Goal: Information Seeking & Learning: Learn about a topic

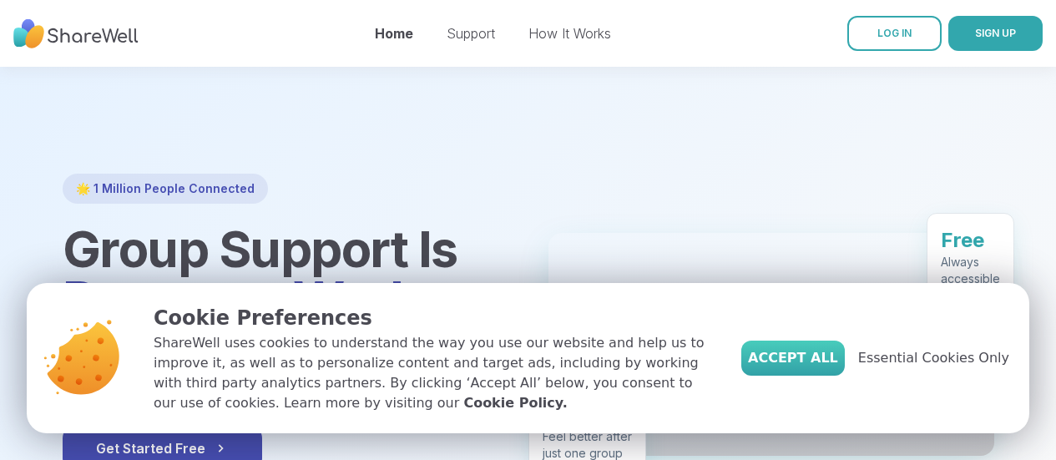
click at [824, 360] on span "Accept All" at bounding box center [793, 358] width 90 height 20
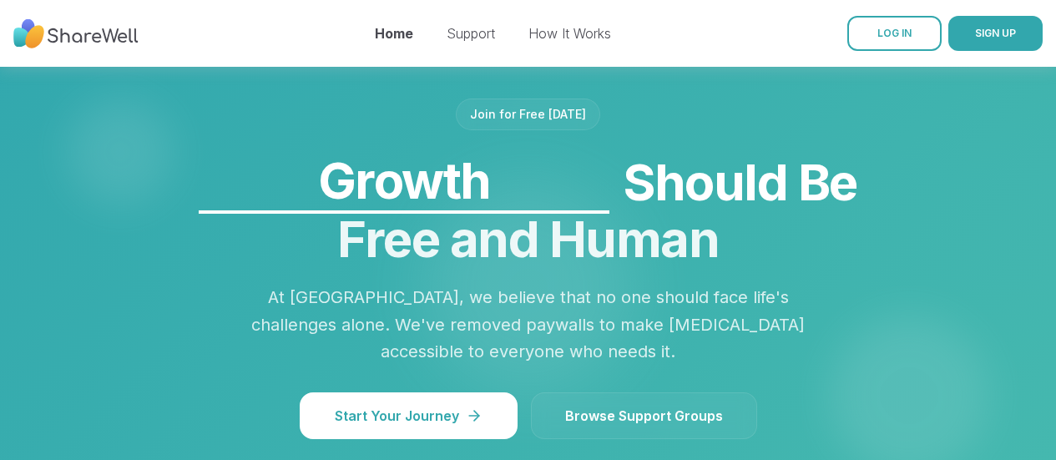
scroll to position [1419, 0]
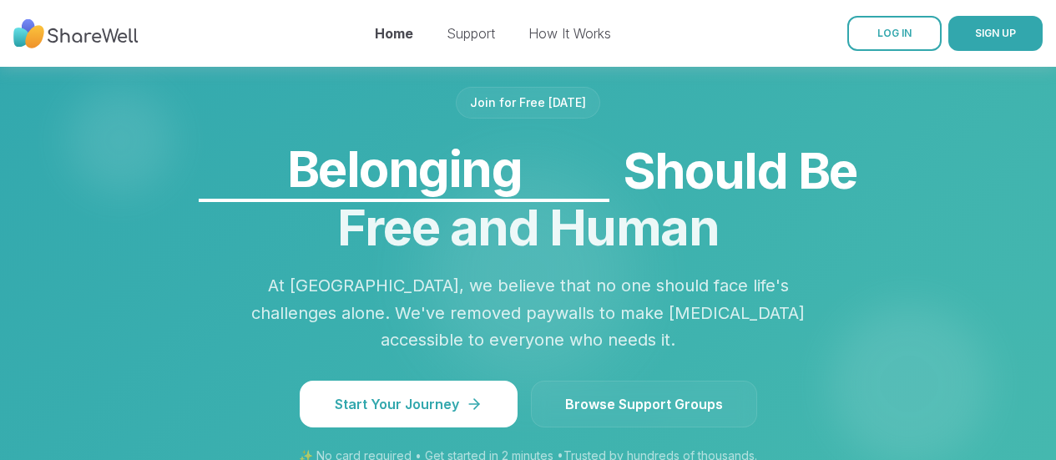
click at [607, 394] on span "Browse Support Groups" at bounding box center [644, 404] width 158 height 20
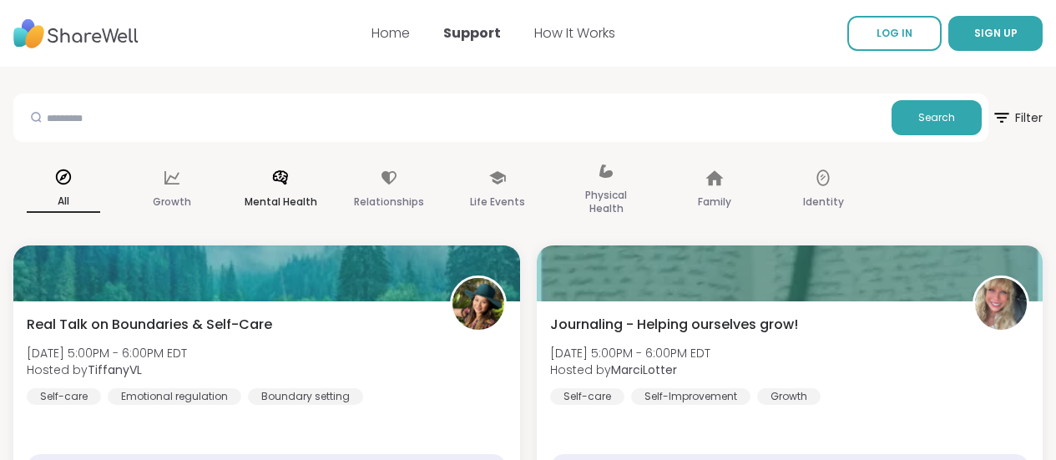
click at [288, 178] on icon at bounding box center [280, 177] width 15 height 14
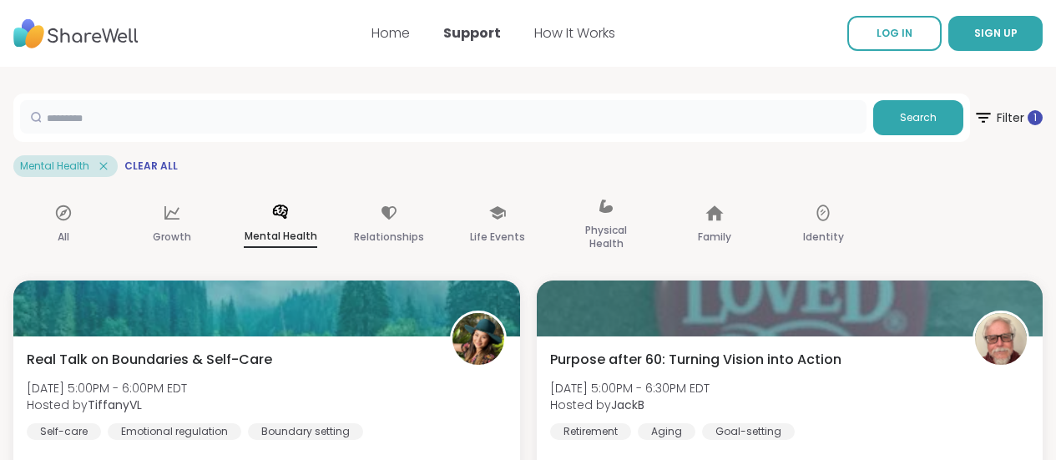
click at [419, 110] on input "text" at bounding box center [443, 116] width 847 height 33
type input "***"
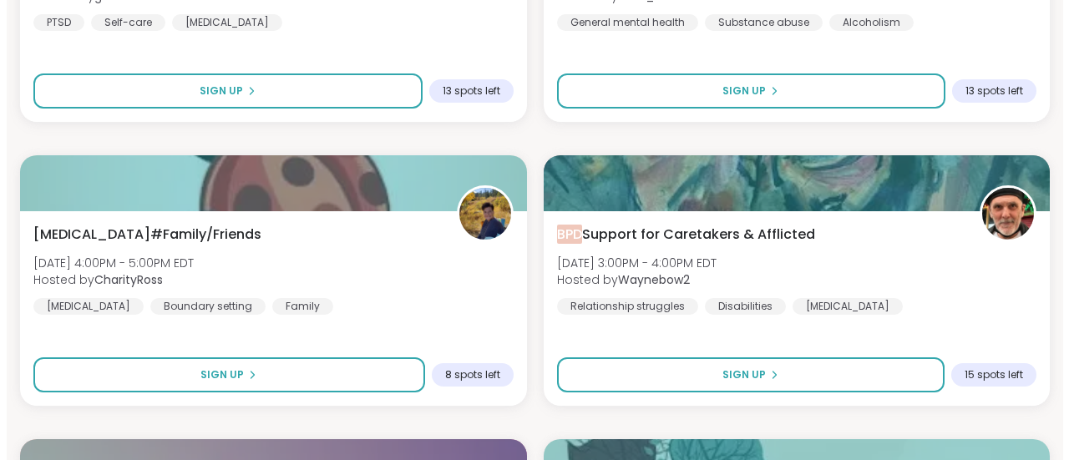
scroll to position [417, 0]
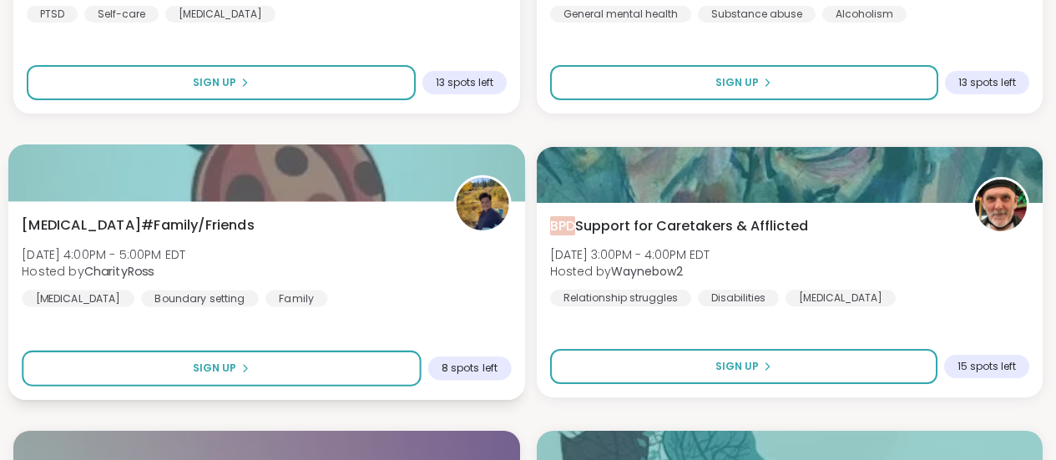
click at [471, 217] on img at bounding box center [482, 204] width 53 height 53
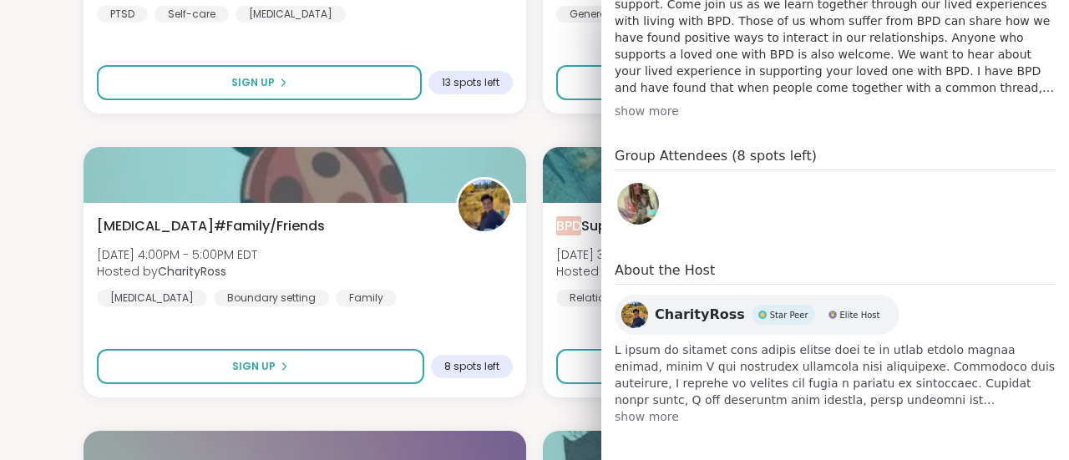
scroll to position [486, 0]
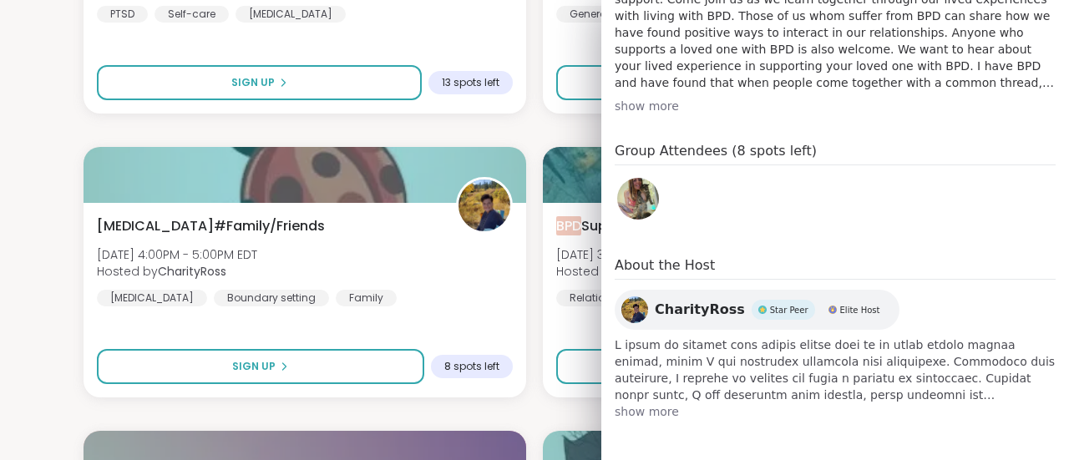
click at [640, 413] on span "show more" at bounding box center [835, 411] width 441 height 17
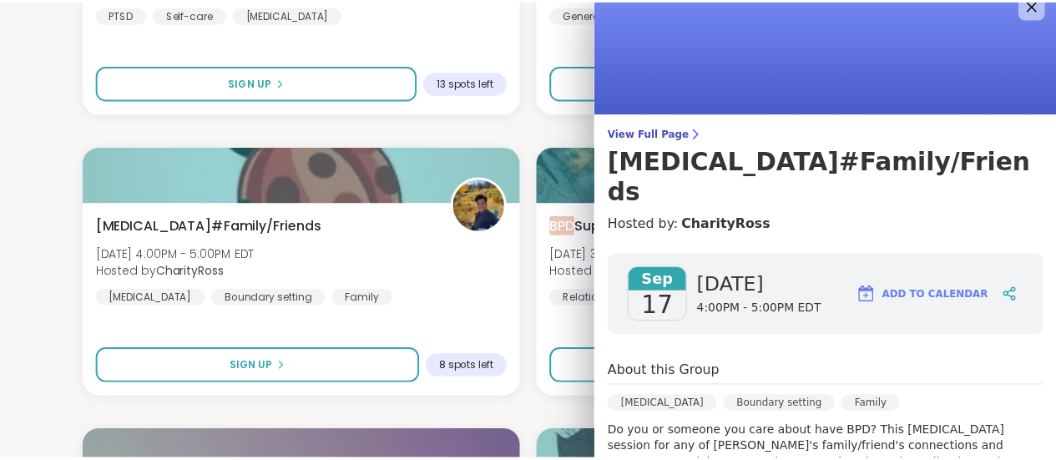
scroll to position [0, 0]
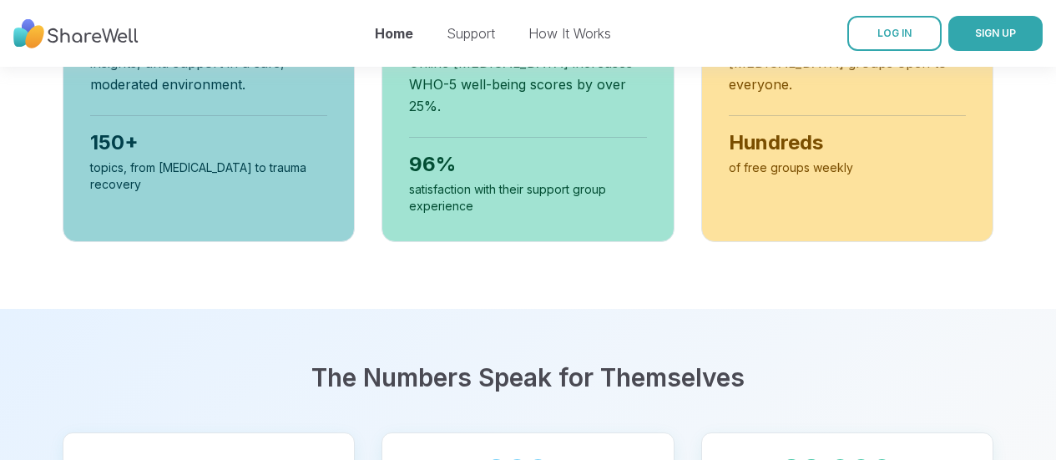
scroll to position [28, 0]
